Goal: Information Seeking & Learning: Learn about a topic

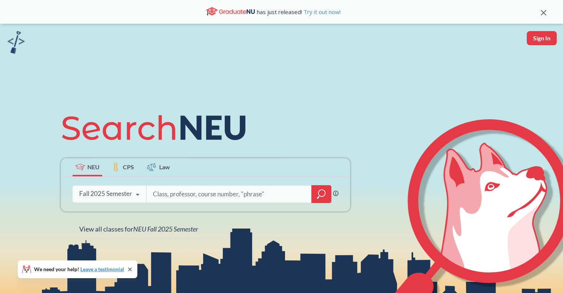
click at [160, 195] on input "search" at bounding box center [229, 194] width 154 height 16
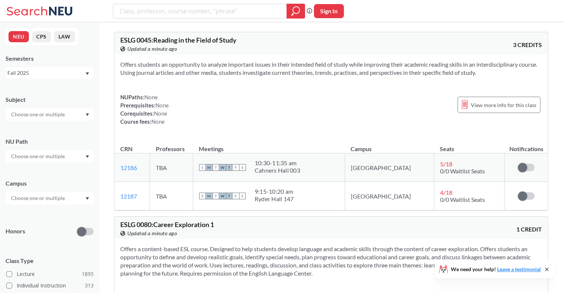
click at [50, 123] on div "Subject NU Path Campus Honors Class Type Lecture 1895 Individual Instruction 31…" at bounding box center [50, 256] width 88 height 336
click at [46, 120] on div at bounding box center [50, 114] width 88 height 13
click at [40, 114] on input "text" at bounding box center [38, 114] width 62 height 9
click at [89, 112] on div at bounding box center [50, 114] width 88 height 13
click at [59, 156] on input "text" at bounding box center [38, 156] width 62 height 9
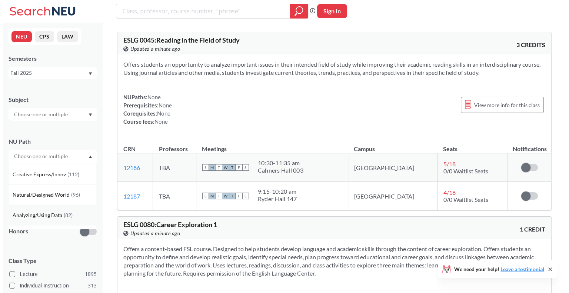
scroll to position [136, 0]
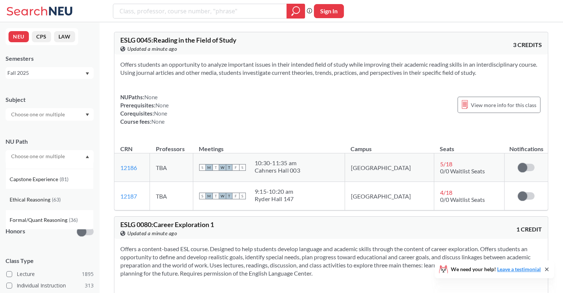
click at [41, 196] on span "Ethical Reasoning" at bounding box center [31, 200] width 42 height 8
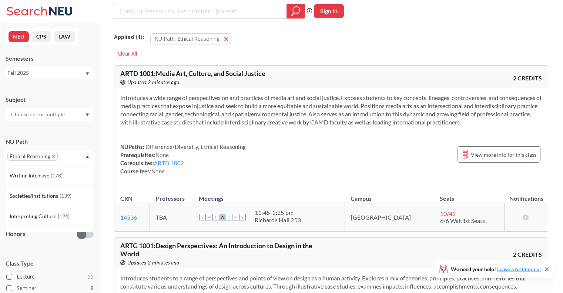
click at [86, 158] on div "Ethical Reasoning" at bounding box center [50, 157] width 88 height 15
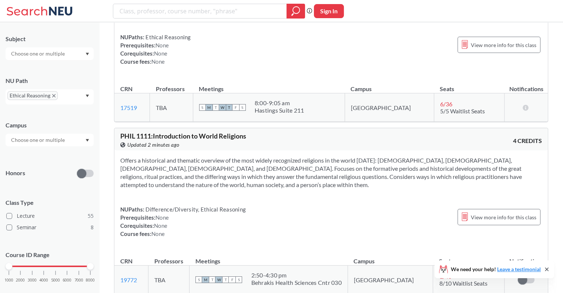
scroll to position [1051, 0]
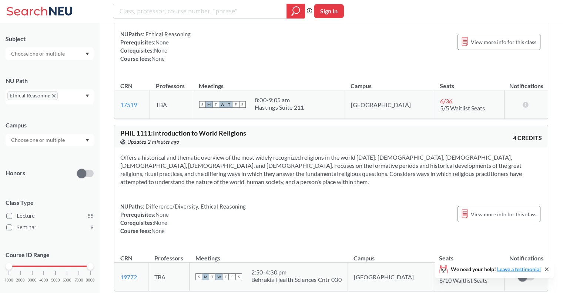
click at [200, 203] on span "Difference/Diversity, Ethical Reasoning" at bounding box center [194, 206] width 101 height 7
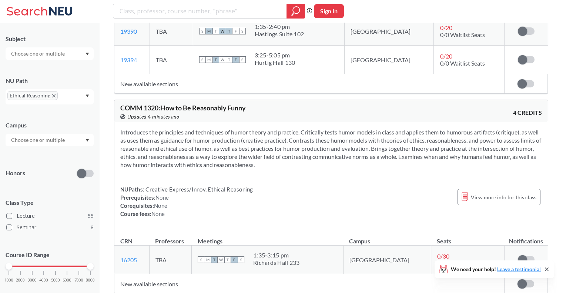
scroll to position [4814, 0]
click at [175, 186] on div "NUPaths: Creative Express/Innov, Ethical Reasoning Prerequisites: None Corequis…" at bounding box center [186, 202] width 133 height 33
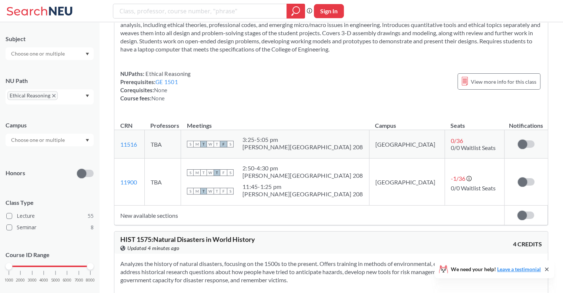
scroll to position [5522, 0]
